Goal: Information Seeking & Learning: Learn about a topic

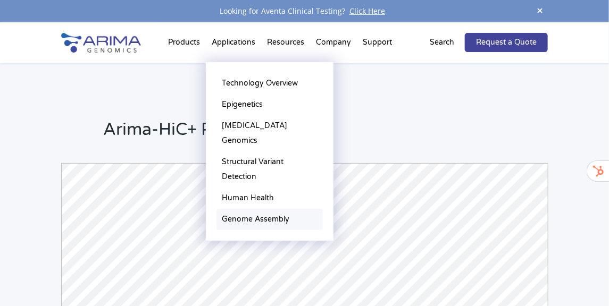
click at [244, 209] on link "Genome Assembly" at bounding box center [270, 219] width 106 height 21
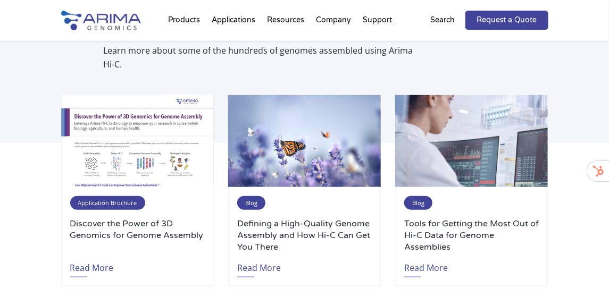
scroll to position [2876, 0]
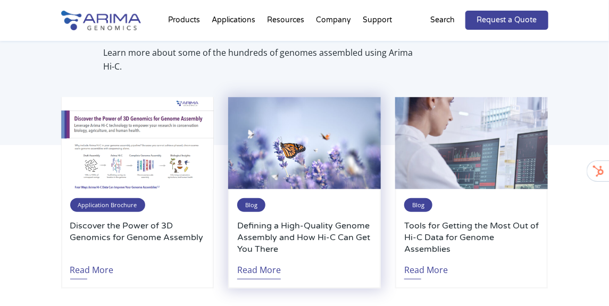
click at [261, 258] on link "Read More" at bounding box center [259, 267] width 44 height 24
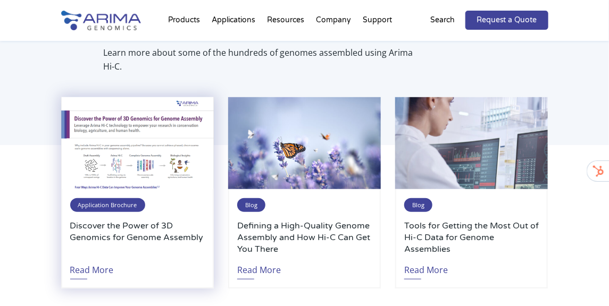
click at [113, 198] on span "Application Brochure" at bounding box center [107, 205] width 75 height 14
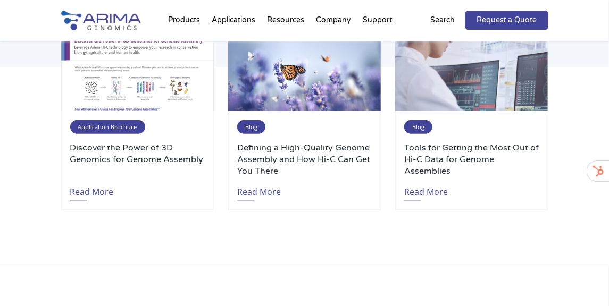
scroll to position [2955, 0]
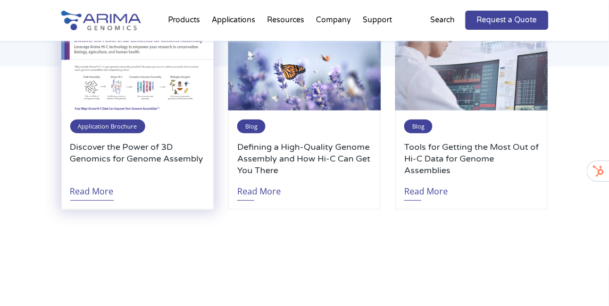
click at [93, 178] on link "Read More" at bounding box center [92, 189] width 44 height 24
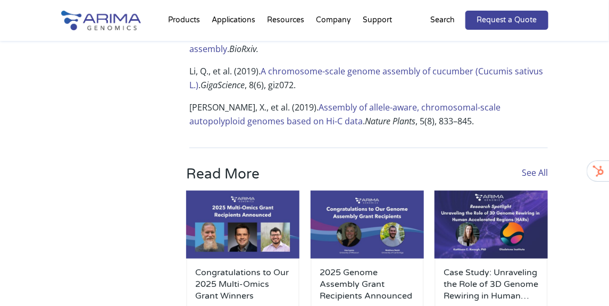
scroll to position [3057, 0]
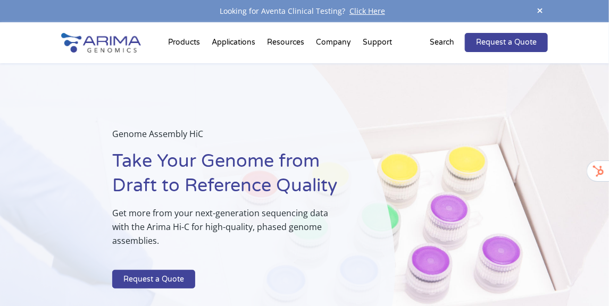
select select "Texas"
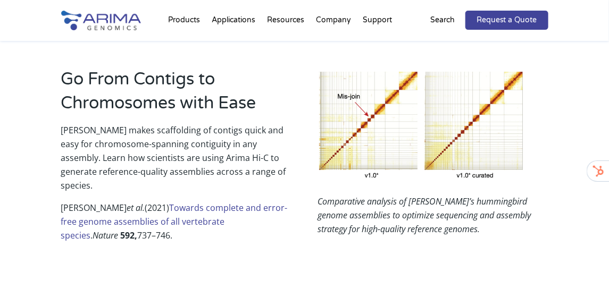
scroll to position [775, 0]
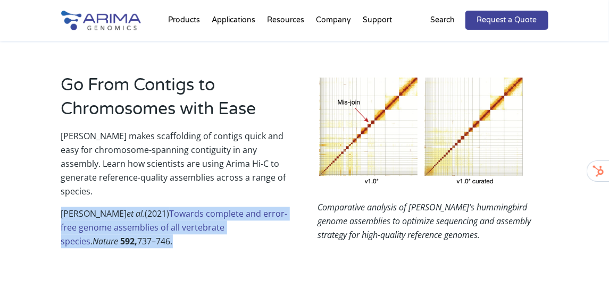
drag, startPoint x: 60, startPoint y: 197, endPoint x: 181, endPoint y: 236, distance: 126.7
click at [181, 236] on div "Go From Contigs to Chromosomes with Ease Arima makes scaffolding of contigs qui…" at bounding box center [304, 145] width 609 height 252
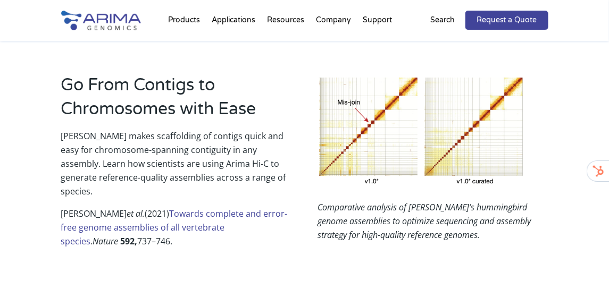
click at [320, 203] on em "Comparative analysis of Anna’s hummingbird genome assemblies to optimize sequen…" at bounding box center [424, 221] width 213 height 39
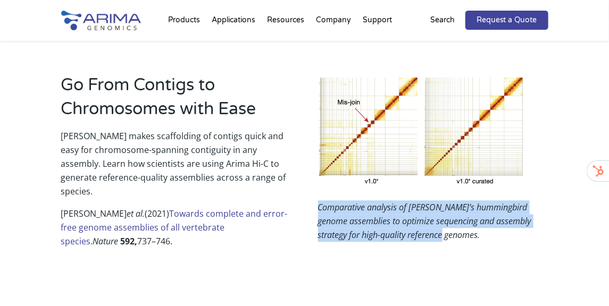
drag, startPoint x: 319, startPoint y: 204, endPoint x: 467, endPoint y: 234, distance: 150.5
click at [467, 234] on p "Comparative analysis of Anna’s hummingbird genome assemblies to optimize sequen…" at bounding box center [433, 222] width 230 height 42
copy em "Comparative analysis of Anna’s hummingbird genome assemblies to optimize sequen…"
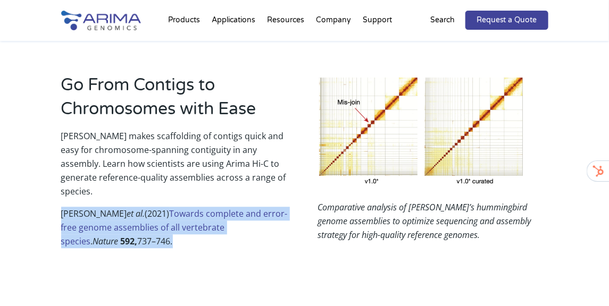
drag, startPoint x: 61, startPoint y: 198, endPoint x: 228, endPoint y: 226, distance: 169.3
click at [228, 226] on p "Rhie, A., et al. (2021) Towards complete and error-free genome assemblies of al…" at bounding box center [176, 232] width 230 height 50
copy p "Rhie, A., et al. (2021) Towards complete and error-free genome assemblies of al…"
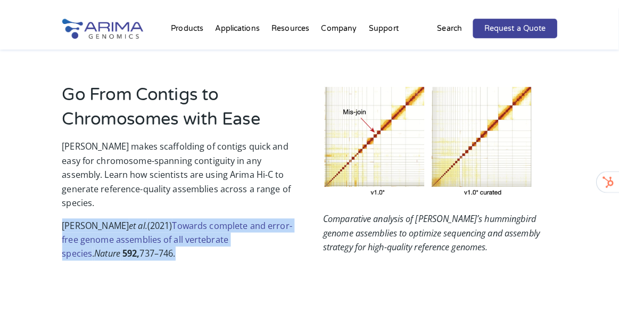
scroll to position [776, 0]
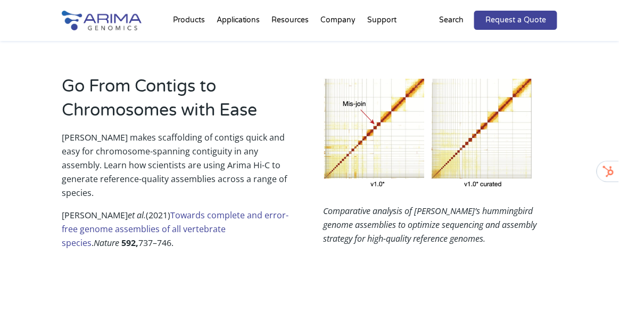
click at [288, 130] on p "Arima makes scaffolding of contigs quick and easy for chromosome-spanning conti…" at bounding box center [179, 169] width 234 height 78
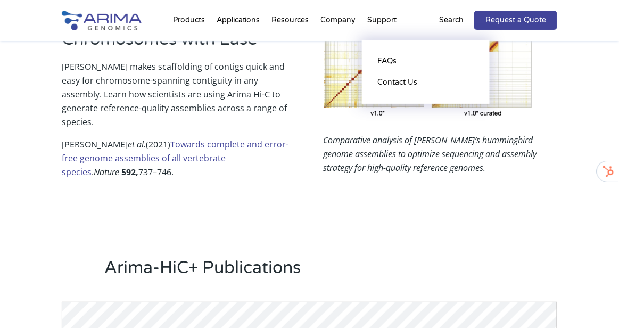
scroll to position [846, 0]
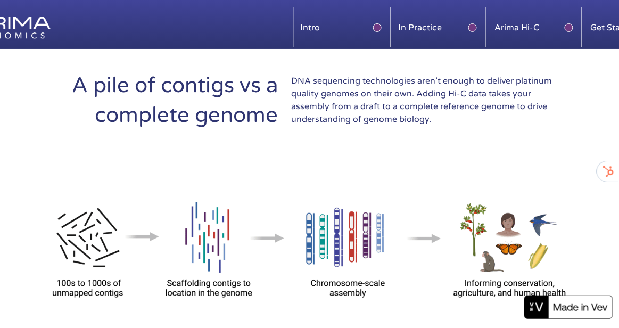
scroll to position [793, 0]
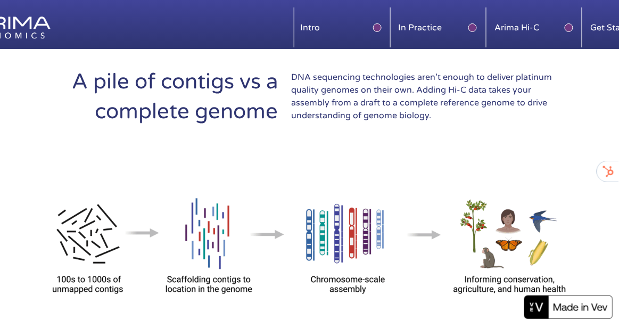
drag, startPoint x: 293, startPoint y: 77, endPoint x: 449, endPoint y: 112, distance: 160.4
click at [449, 112] on p "DNA sequencing technologies aren’t enough to deliver platinum quality genomes o…" at bounding box center [423, 96] width 265 height 51
click at [271, 135] on div at bounding box center [309, 87] width 619 height 494
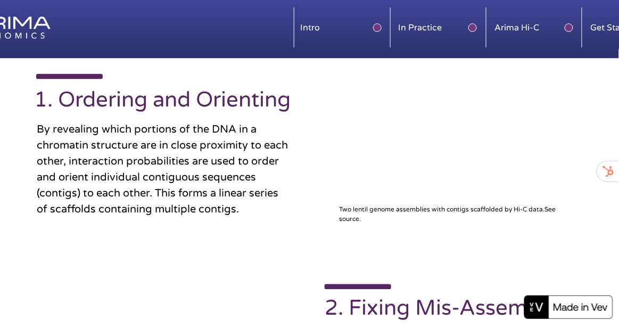
scroll to position [1386, 0]
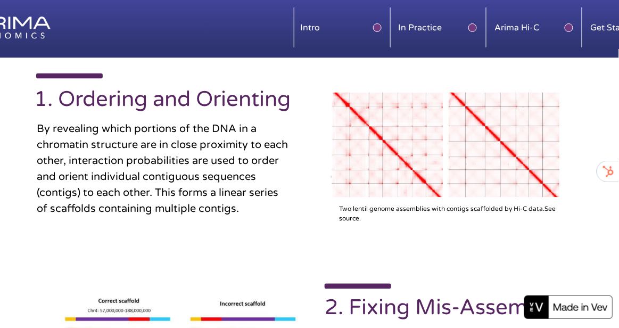
click at [460, 153] on img at bounding box center [445, 145] width 231 height 105
click at [394, 153] on img at bounding box center [445, 145] width 231 height 105
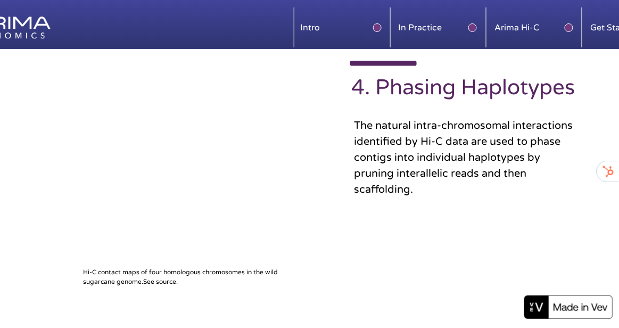
scroll to position [2141, 0]
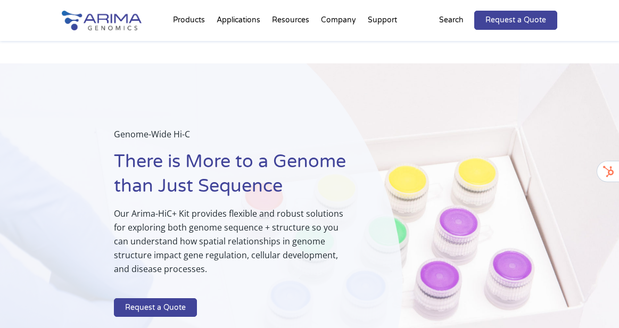
scroll to position [520, 0]
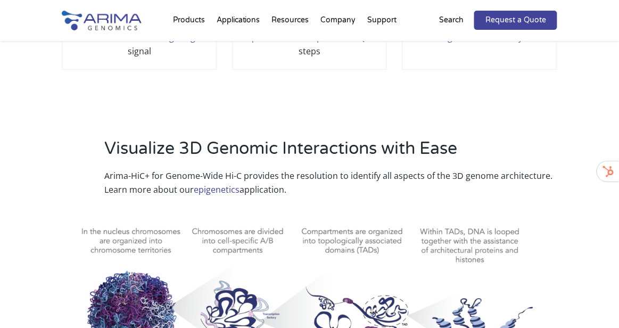
select select "[US_STATE]"
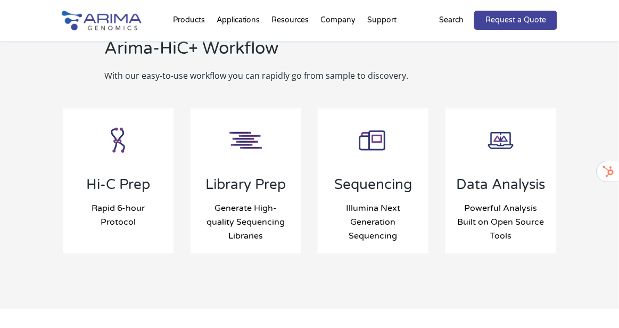
scroll to position [1173, 0]
